Goal: Task Accomplishment & Management: Manage account settings

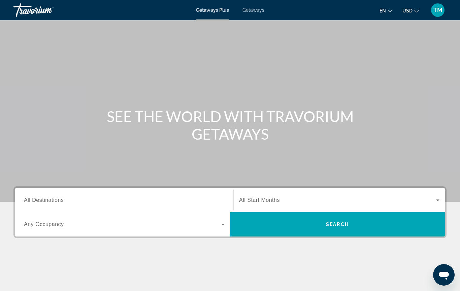
click at [251, 12] on span "Getaways" at bounding box center [253, 9] width 22 height 5
click at [437, 13] on span "TM" at bounding box center [437, 10] width 9 height 7
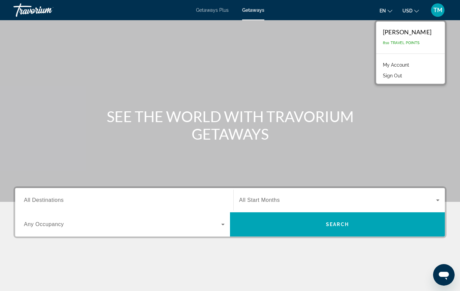
click at [412, 65] on link "My Account" at bounding box center [395, 65] width 33 height 9
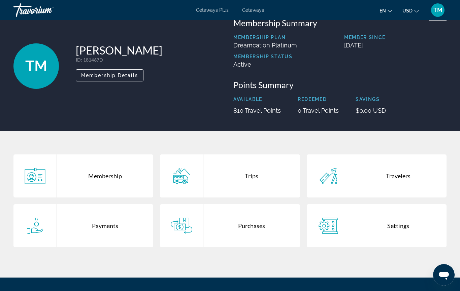
scroll to position [25, 0]
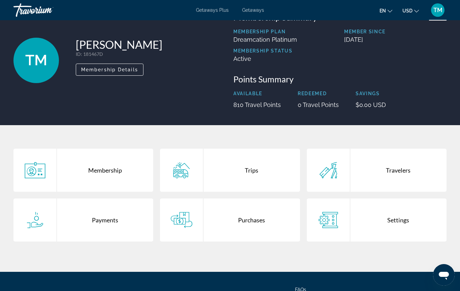
click at [233, 222] on div "Purchases" at bounding box center [251, 220] width 96 height 43
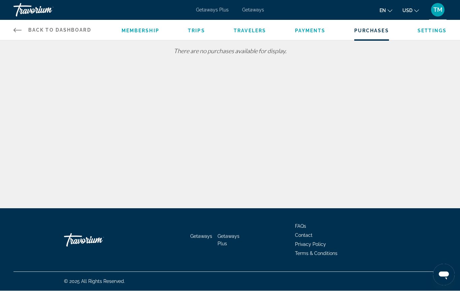
click at [309, 30] on span "Payments" at bounding box center [310, 30] width 31 height 5
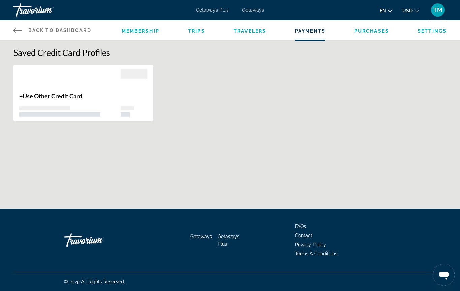
click at [200, 33] on span "Trips" at bounding box center [196, 30] width 17 height 5
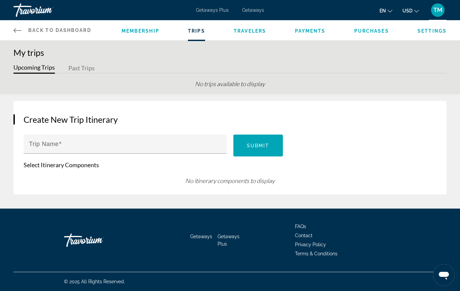
click at [147, 33] on span "Membership" at bounding box center [141, 30] width 38 height 5
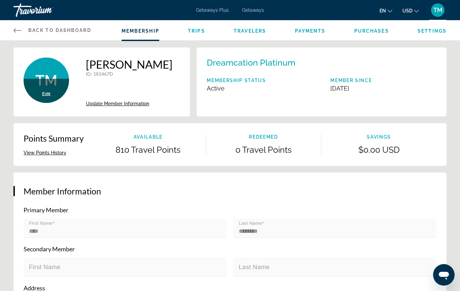
click at [434, 8] on span "TM" at bounding box center [437, 10] width 9 height 7
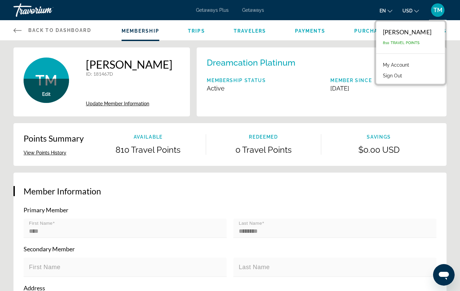
click at [412, 65] on link "My Account" at bounding box center [395, 65] width 33 height 9
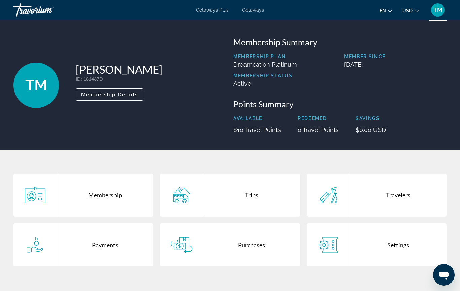
click at [221, 242] on div "Purchases" at bounding box center [251, 245] width 96 height 43
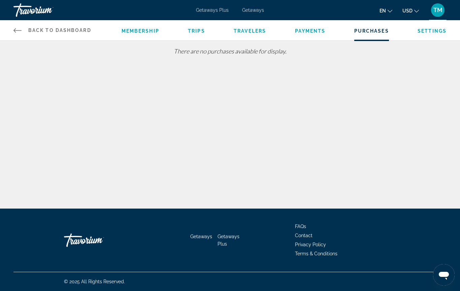
click at [216, 11] on span "Getaways Plus" at bounding box center [212, 9] width 33 height 5
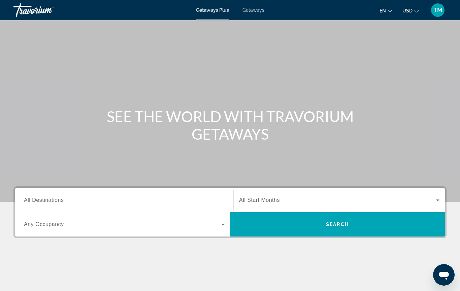
click at [443, 11] on div "TM" at bounding box center [437, 9] width 13 height 13
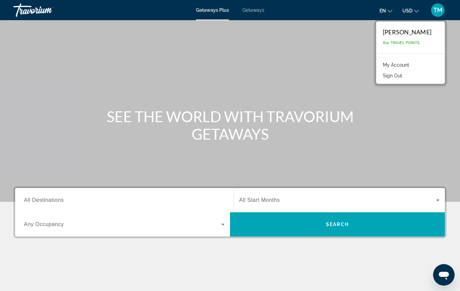
click at [412, 61] on link "My Account" at bounding box center [395, 65] width 33 height 9
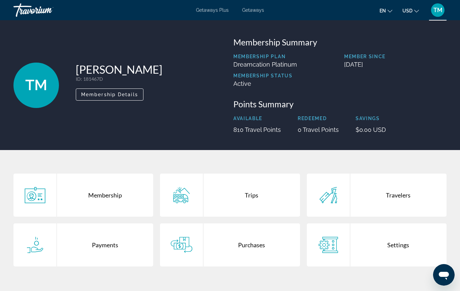
click at [219, 250] on div "Purchases" at bounding box center [251, 245] width 96 height 43
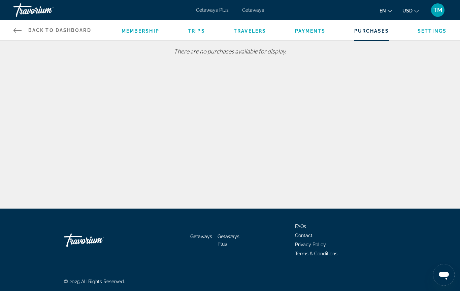
click at [15, 31] on icon "Main content" at bounding box center [17, 30] width 8 height 4
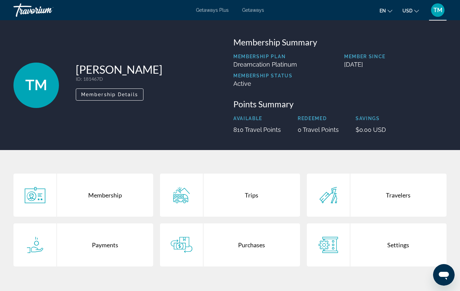
click at [64, 198] on div "Membership" at bounding box center [105, 195] width 96 height 43
click at [191, 204] on div "Main content" at bounding box center [181, 195] width 43 height 43
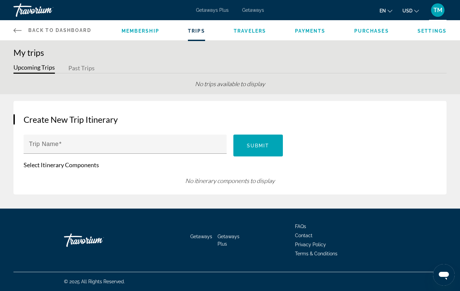
click at [80, 67] on button "Past Trips" at bounding box center [81, 68] width 26 height 10
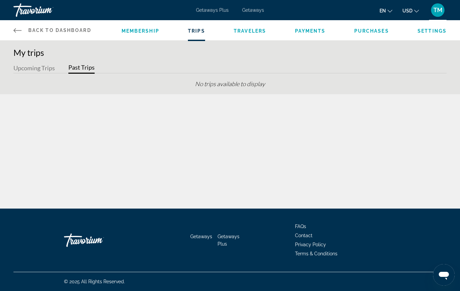
click at [29, 67] on button "Upcoming Trips" at bounding box center [33, 68] width 41 height 10
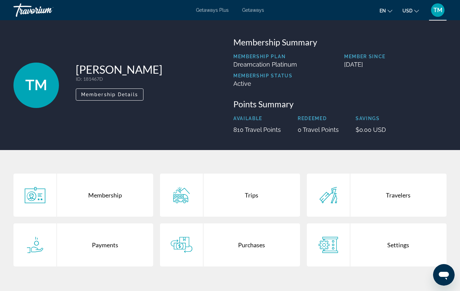
click at [257, 12] on span "Getaways" at bounding box center [253, 9] width 22 height 5
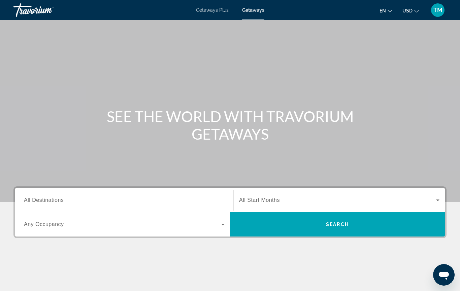
click at [444, 270] on icon "Open messaging window" at bounding box center [444, 275] width 12 height 12
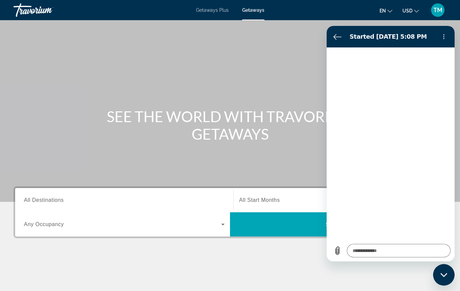
type textarea "*"
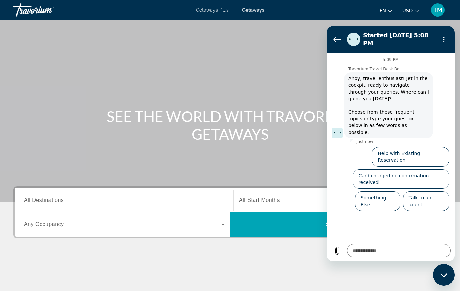
click at [340, 41] on button "Back to the conversation list" at bounding box center [337, 39] width 13 height 13
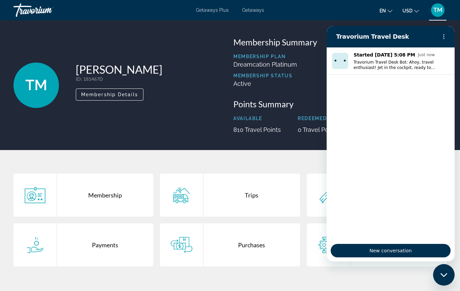
click at [206, 116] on div "TM [PERSON_NAME] ID : 181467D Secondary Member Membership Details" at bounding box center [119, 85] width 213 height 96
click at [447, 41] on button "Options menu" at bounding box center [443, 36] width 13 height 13
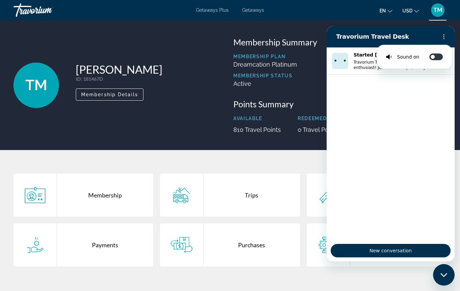
click at [201, 141] on div "TM [PERSON_NAME] ID : 181467D Secondary Member Membership Details Membership Su…" at bounding box center [230, 85] width 460 height 130
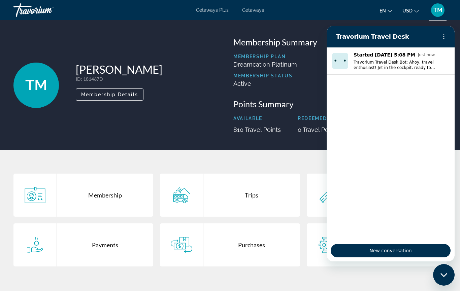
click at [441, 9] on span "TM" at bounding box center [437, 10] width 9 height 7
click at [436, 13] on span "TM" at bounding box center [437, 10] width 9 height 7
click at [435, 11] on span "TM" at bounding box center [437, 10] width 9 height 7
click at [448, 36] on button "Options menu" at bounding box center [443, 36] width 13 height 13
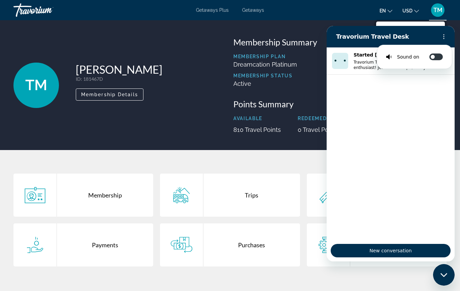
click at [437, 11] on span "TM" at bounding box center [437, 10] width 9 height 7
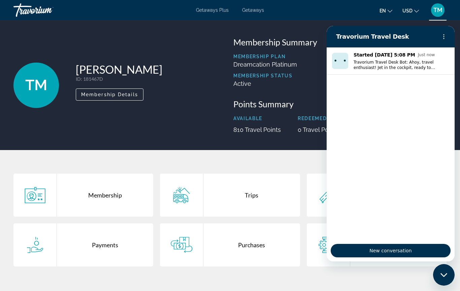
click at [317, 96] on div "Membership Summary Membership Plan Dreamcation Platinum Member Since [DATE] Mem…" at bounding box center [340, 85] width 220 height 96
click at [365, 197] on ul "Started [DATE] 5:08 PM Just now Travorium Travel Desk Bot: [GEOGRAPHIC_DATA], t…" at bounding box center [391, 143] width 128 height 193
click at [447, 276] on icon "Close messaging window" at bounding box center [443, 275] width 7 height 4
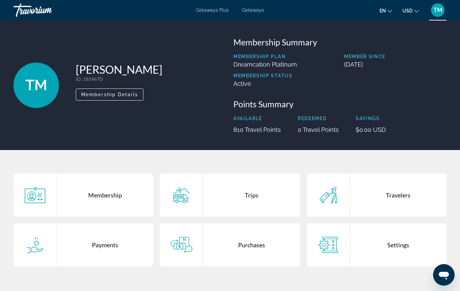
click at [439, 10] on span "TM" at bounding box center [437, 10] width 9 height 7
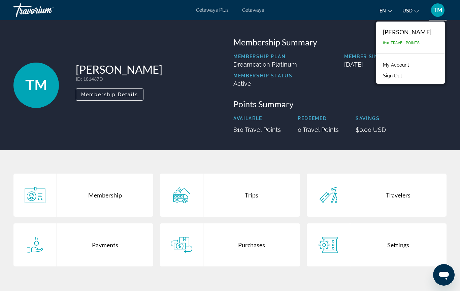
click at [405, 79] on button "Sign Out" at bounding box center [392, 75] width 26 height 9
